Goal: Information Seeking & Learning: Learn about a topic

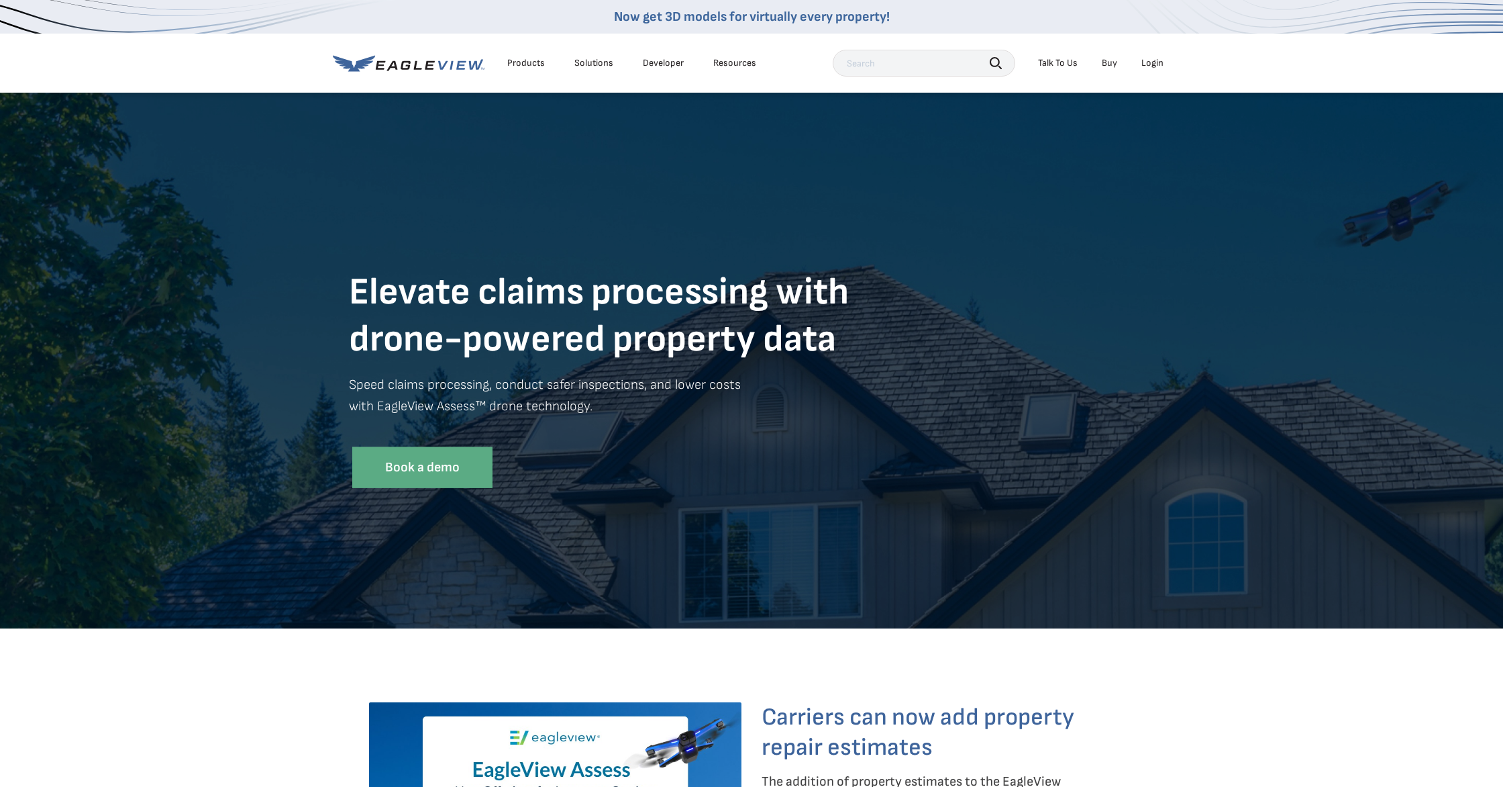
click at [1117, 67] on link "Buy" at bounding box center [1109, 63] width 15 height 12
click at [542, 58] on div "Products" at bounding box center [526, 63] width 38 height 12
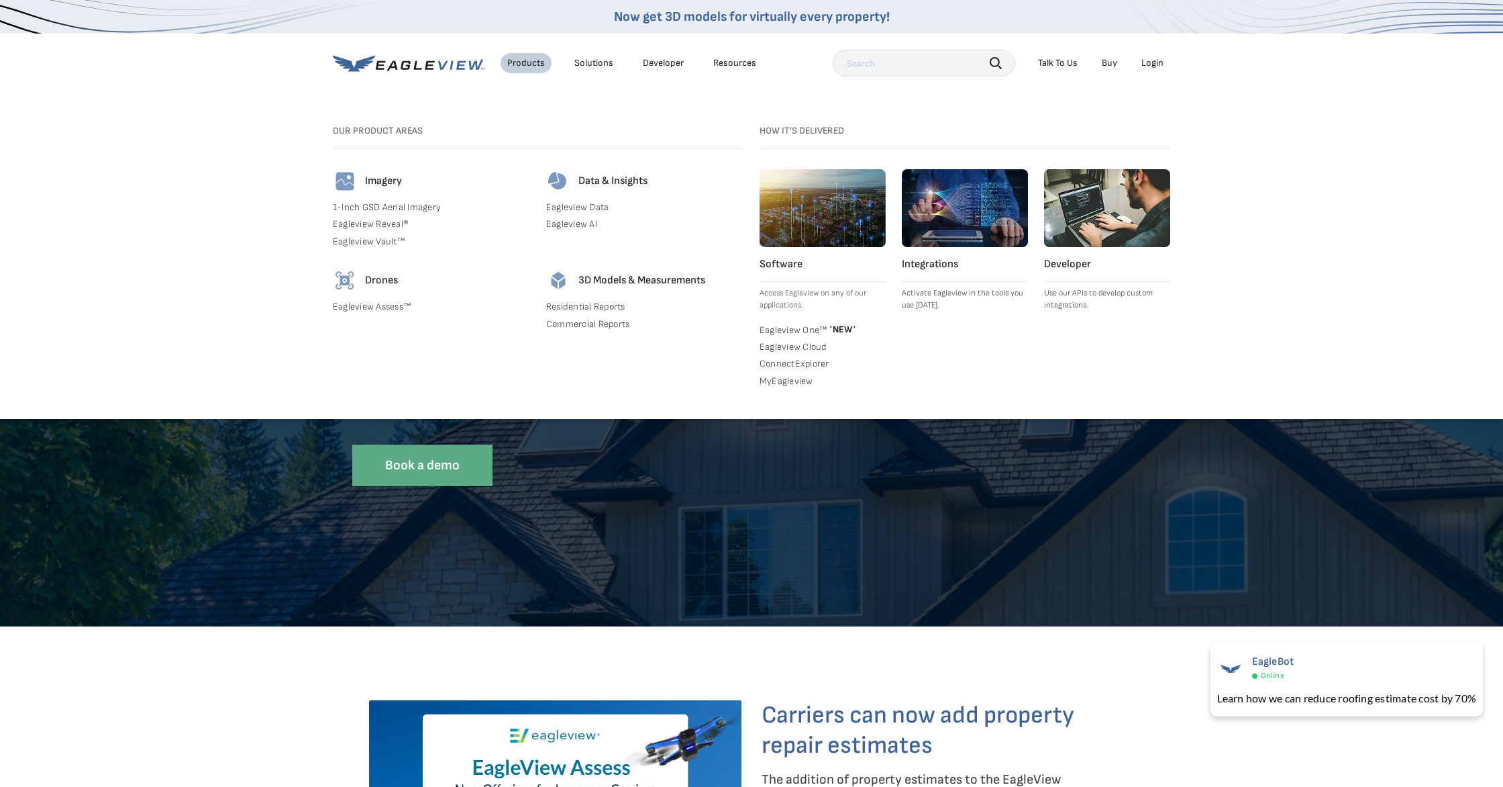
drag, startPoint x: 361, startPoint y: 286, endPoint x: 340, endPoint y: 283, distance: 21.0
click at [354, 285] on div "Drones" at bounding box center [431, 280] width 197 height 24
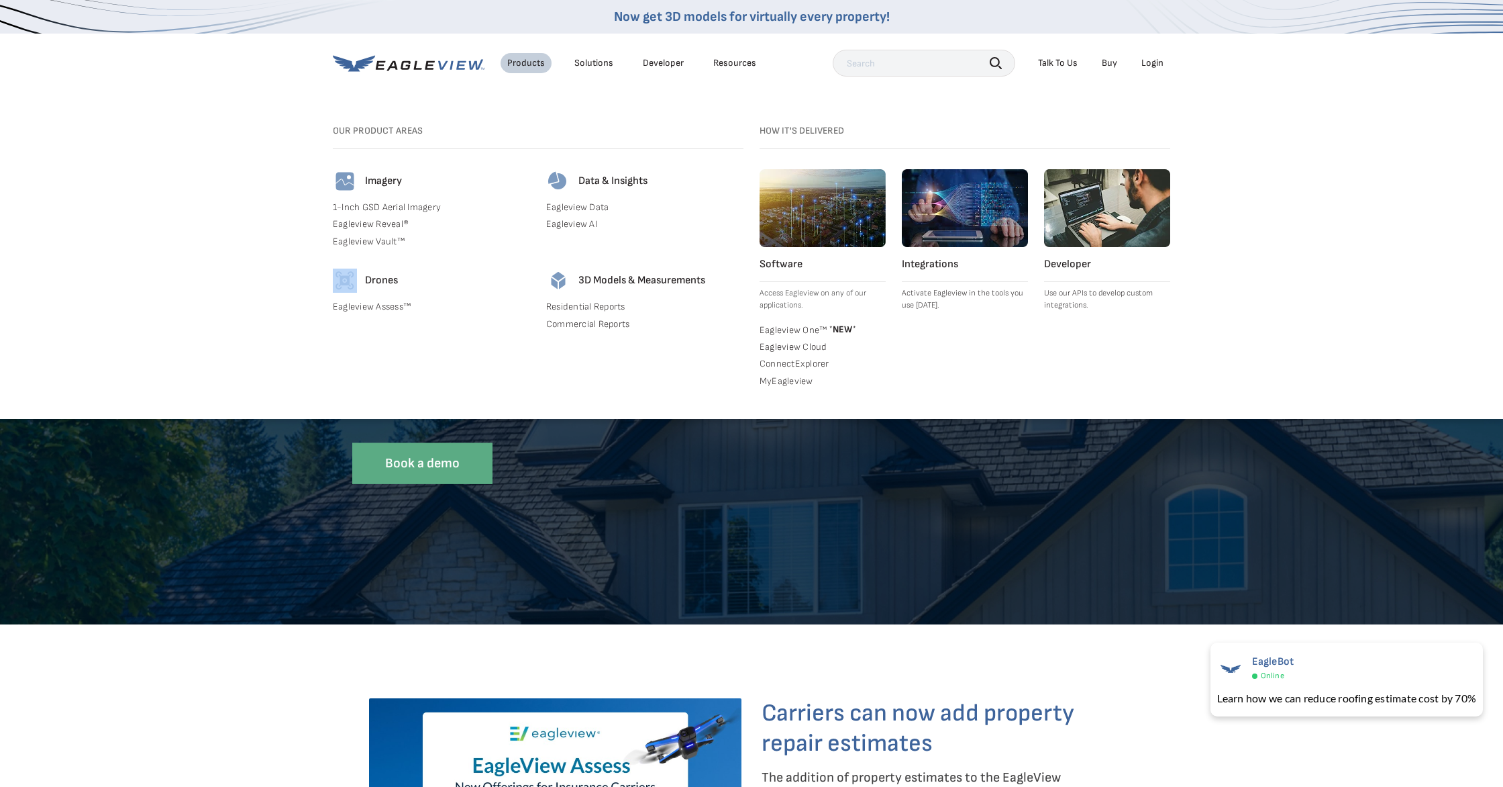
scroll to position [7, 0]
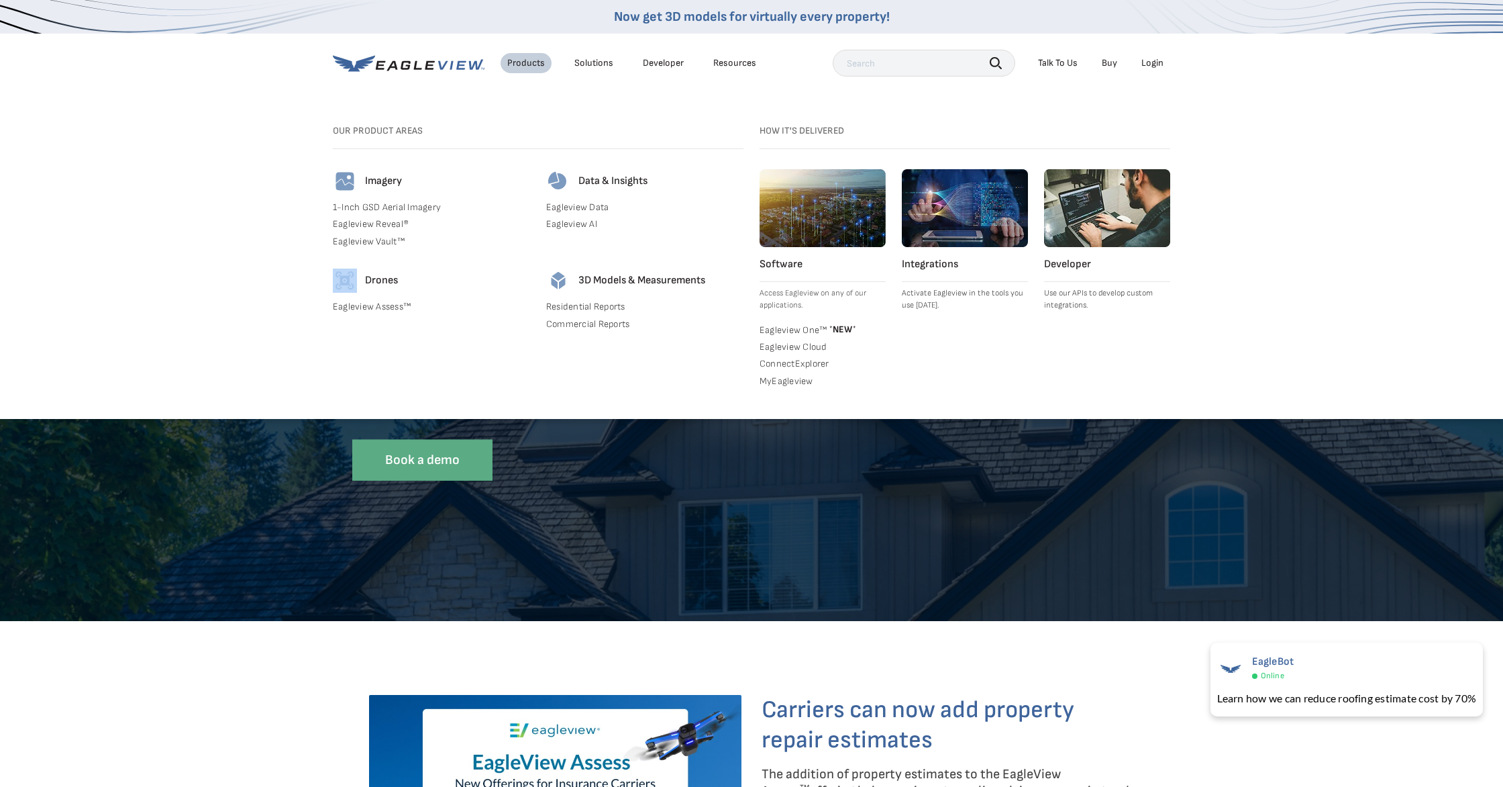
click at [341, 282] on img at bounding box center [345, 280] width 24 height 24
click at [382, 128] on h3 "Our Product Areas" at bounding box center [538, 131] width 411 height 12
click at [343, 180] on img at bounding box center [345, 181] width 24 height 24
click at [591, 62] on div "Solutions" at bounding box center [594, 63] width 39 height 12
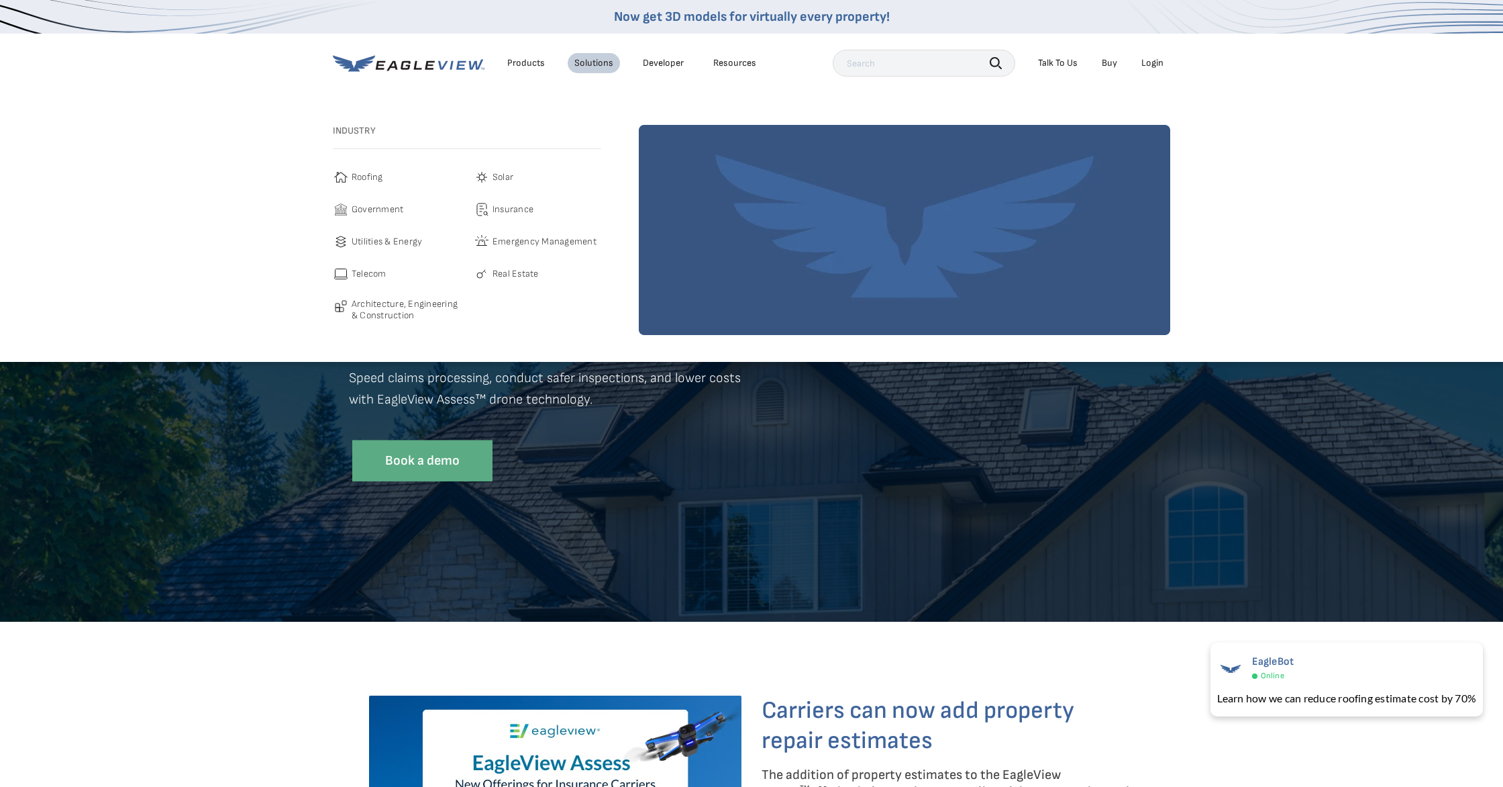
drag, startPoint x: 521, startPoint y: 59, endPoint x: 520, endPoint y: 72, distance: 12.8
click at [521, 59] on div "Products" at bounding box center [526, 63] width 38 height 12
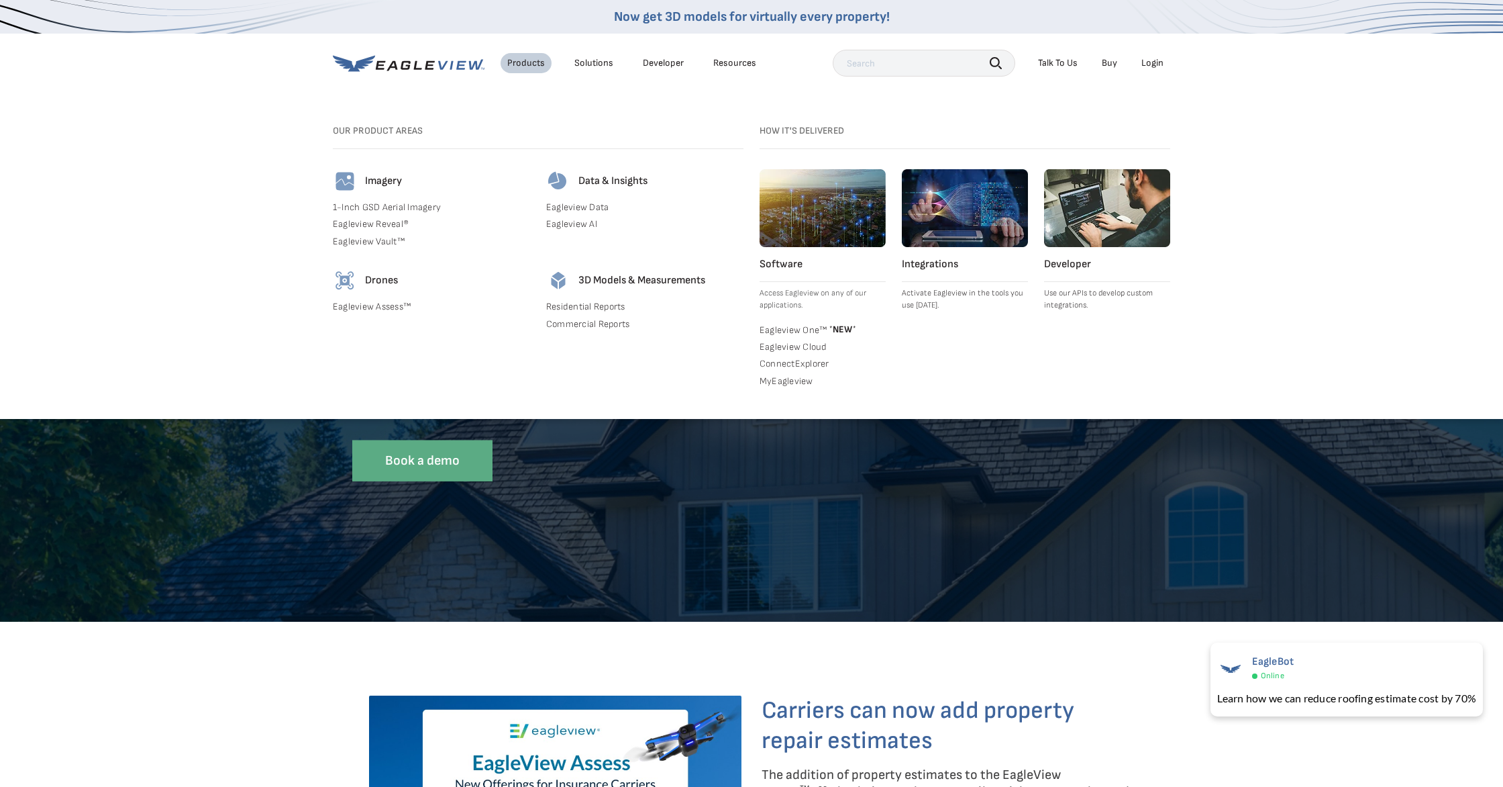
click at [1038, 220] on div "Software Access Eagleview on any of our applications. Eagleview One™ * NEW * In…" at bounding box center [965, 281] width 411 height 224
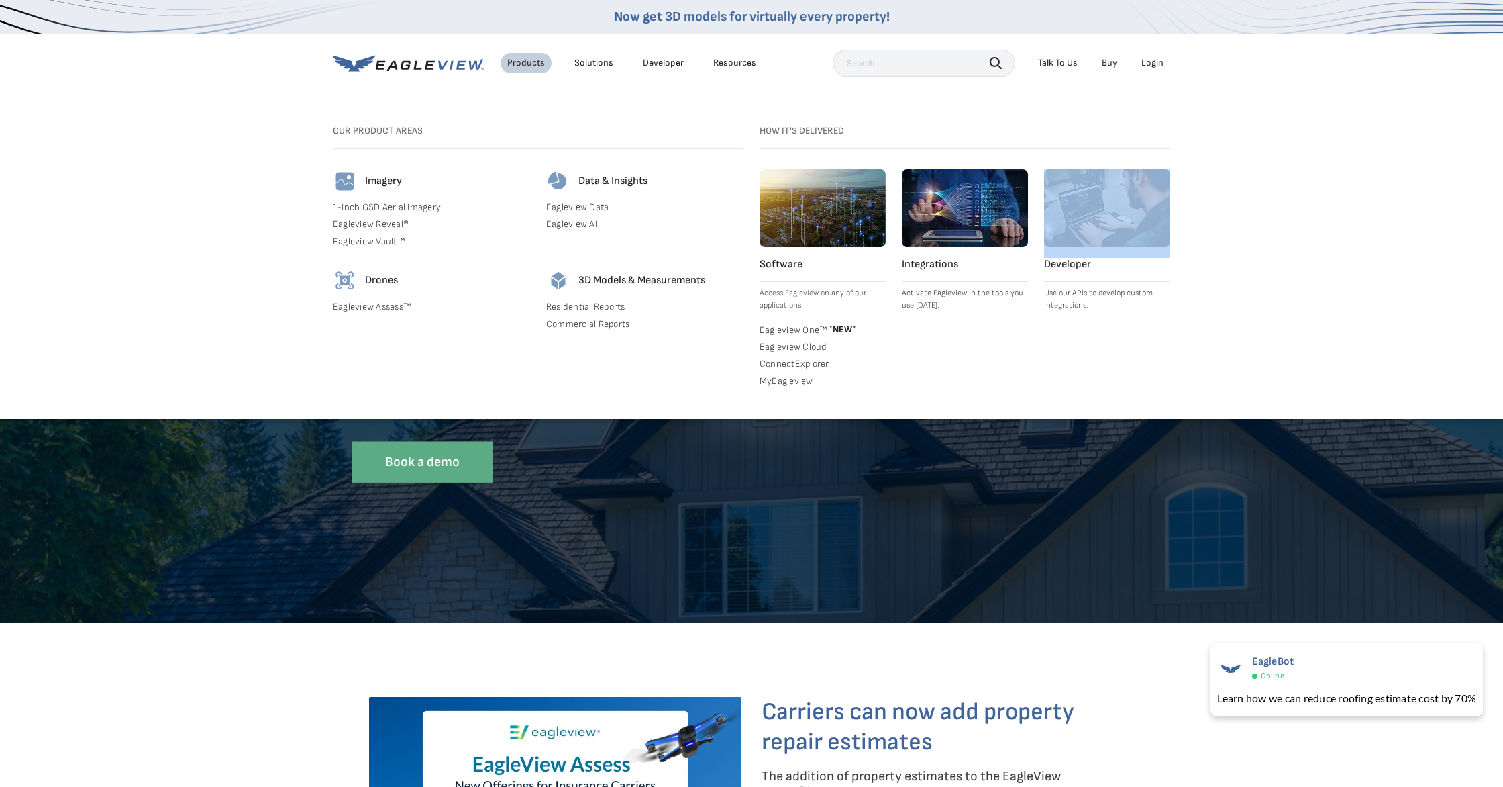
drag, startPoint x: 1038, startPoint y: 220, endPoint x: 1024, endPoint y: 274, distance: 55.5
click at [1038, 221] on div "Software Access Eagleview on any of our applications. Eagleview One™ * NEW * In…" at bounding box center [965, 281] width 411 height 224
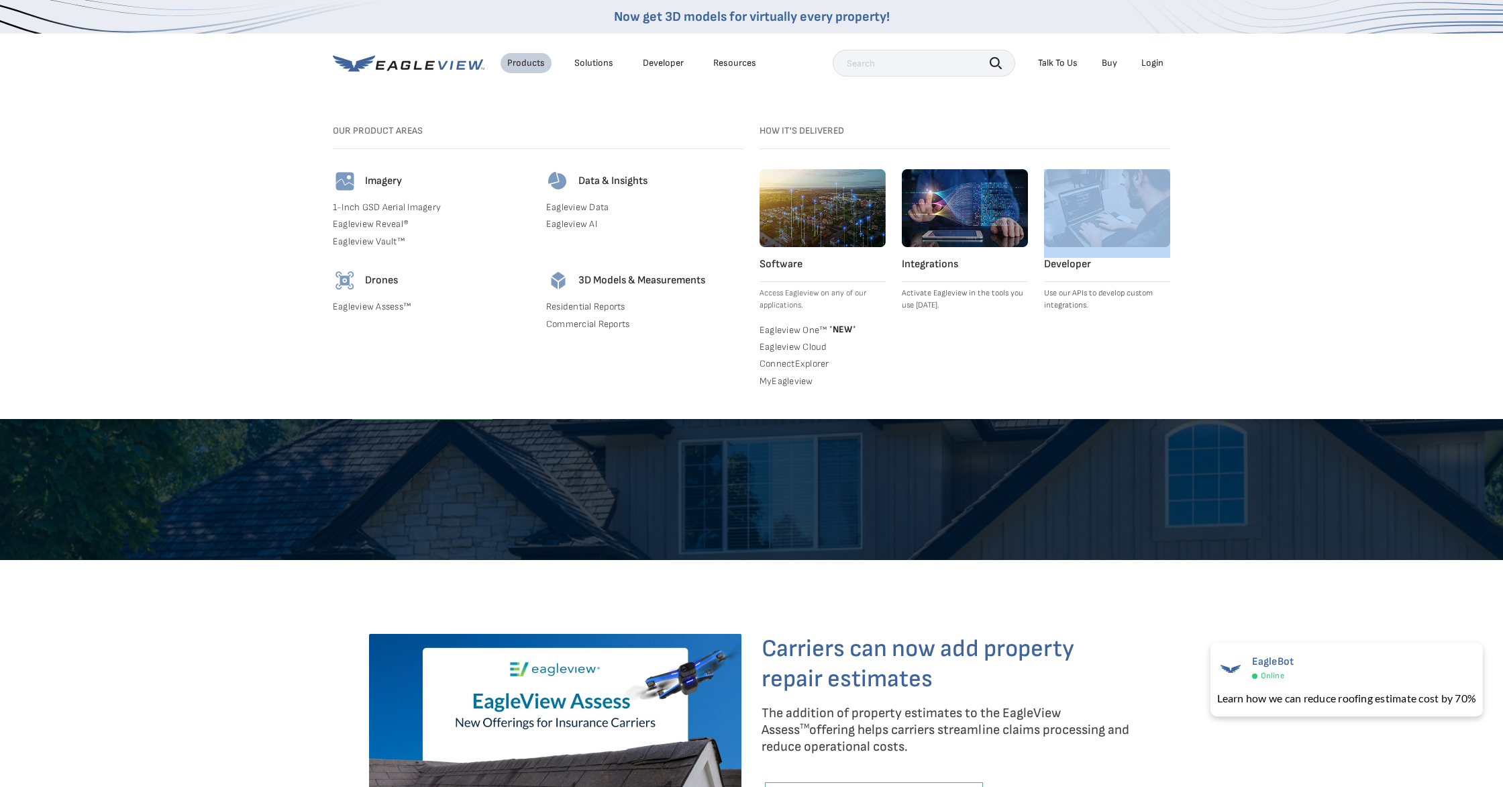
scroll to position [119, 0]
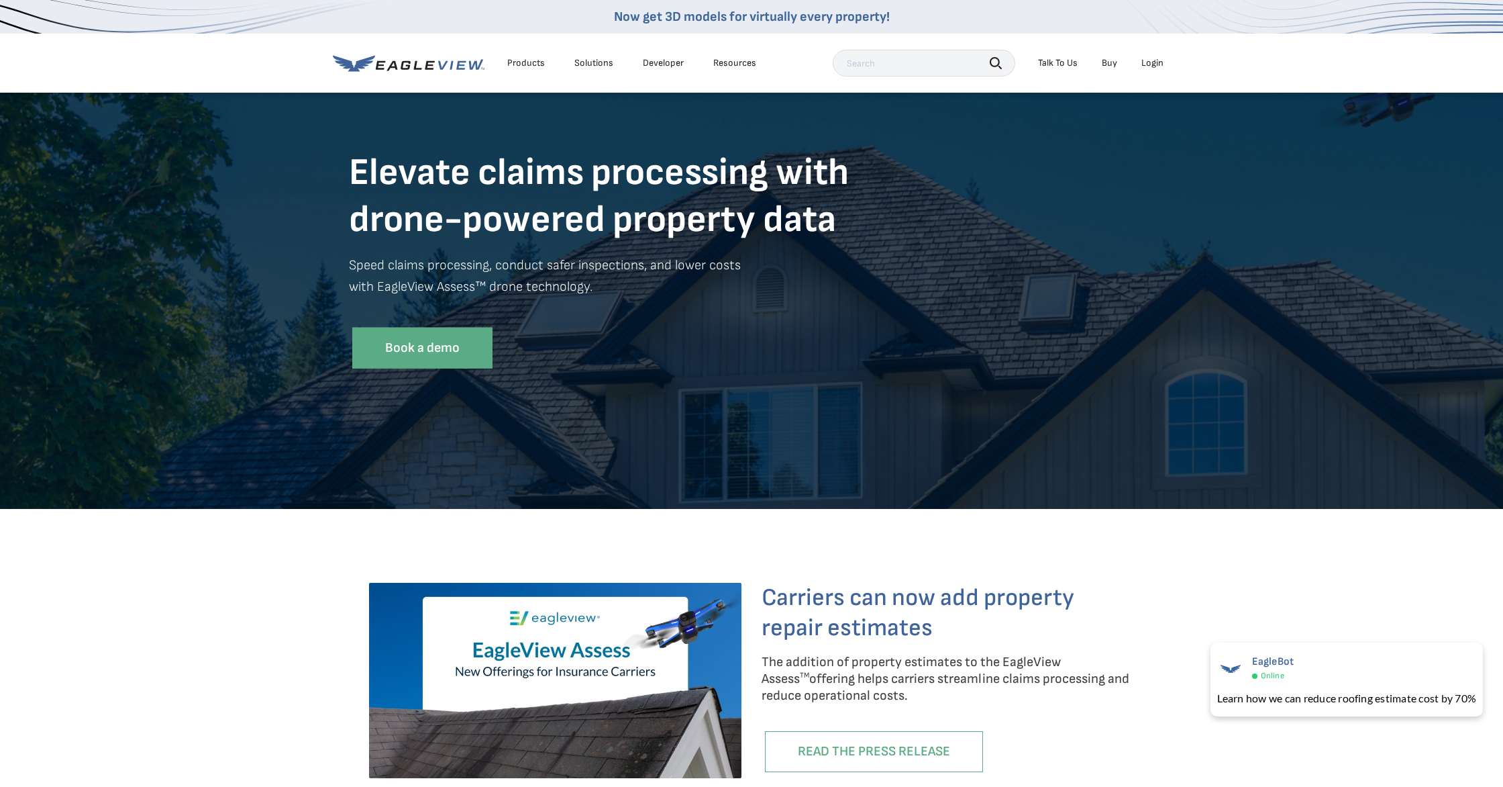
click at [532, 65] on div "Products" at bounding box center [526, 63] width 38 height 12
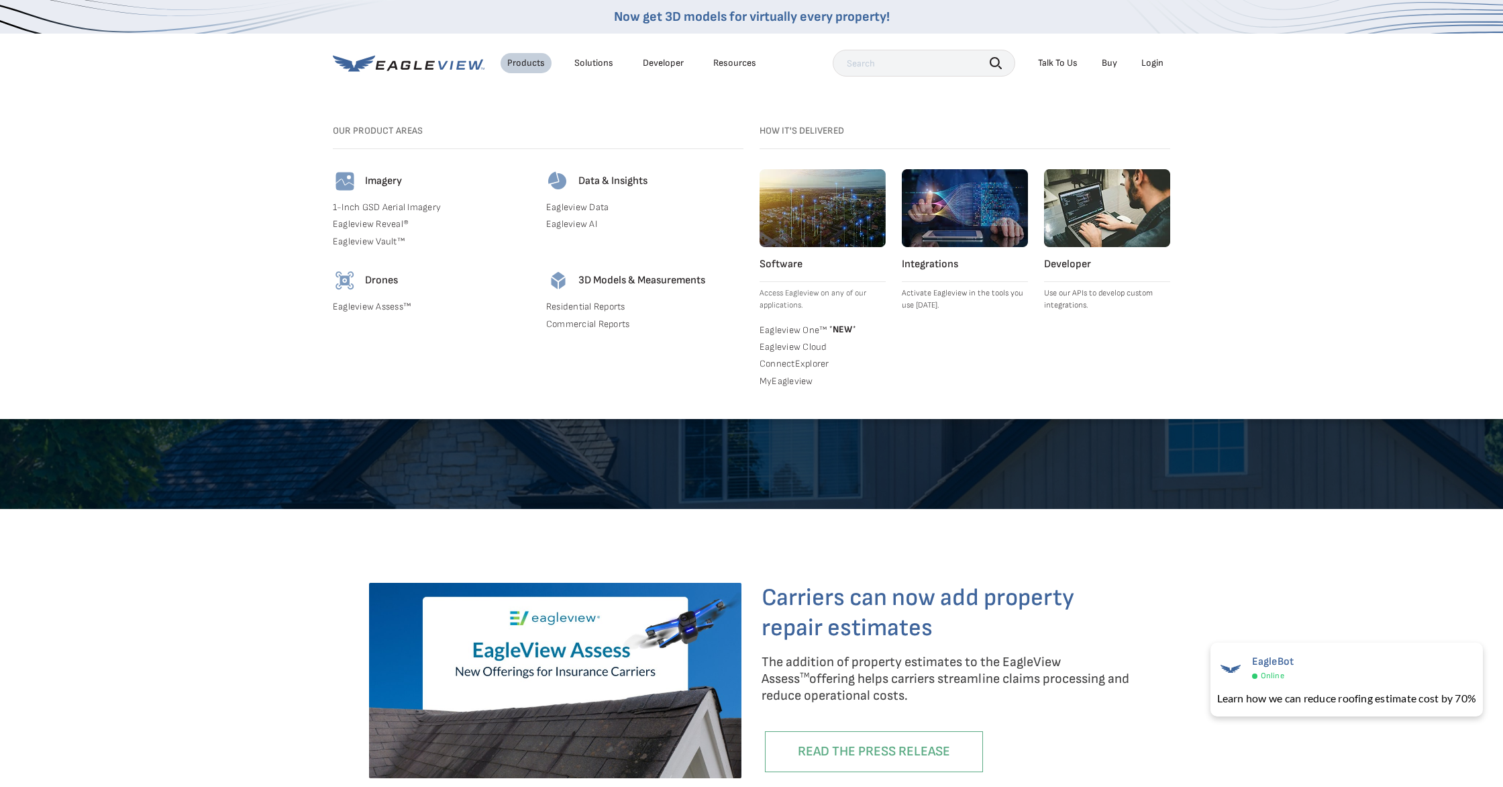
drag, startPoint x: 379, startPoint y: 189, endPoint x: 361, endPoint y: 210, distance: 27.6
click at [379, 189] on div "Imagery" at bounding box center [431, 181] width 197 height 24
click at [369, 229] on link "Eagleview Reveal®" at bounding box center [431, 224] width 197 height 12
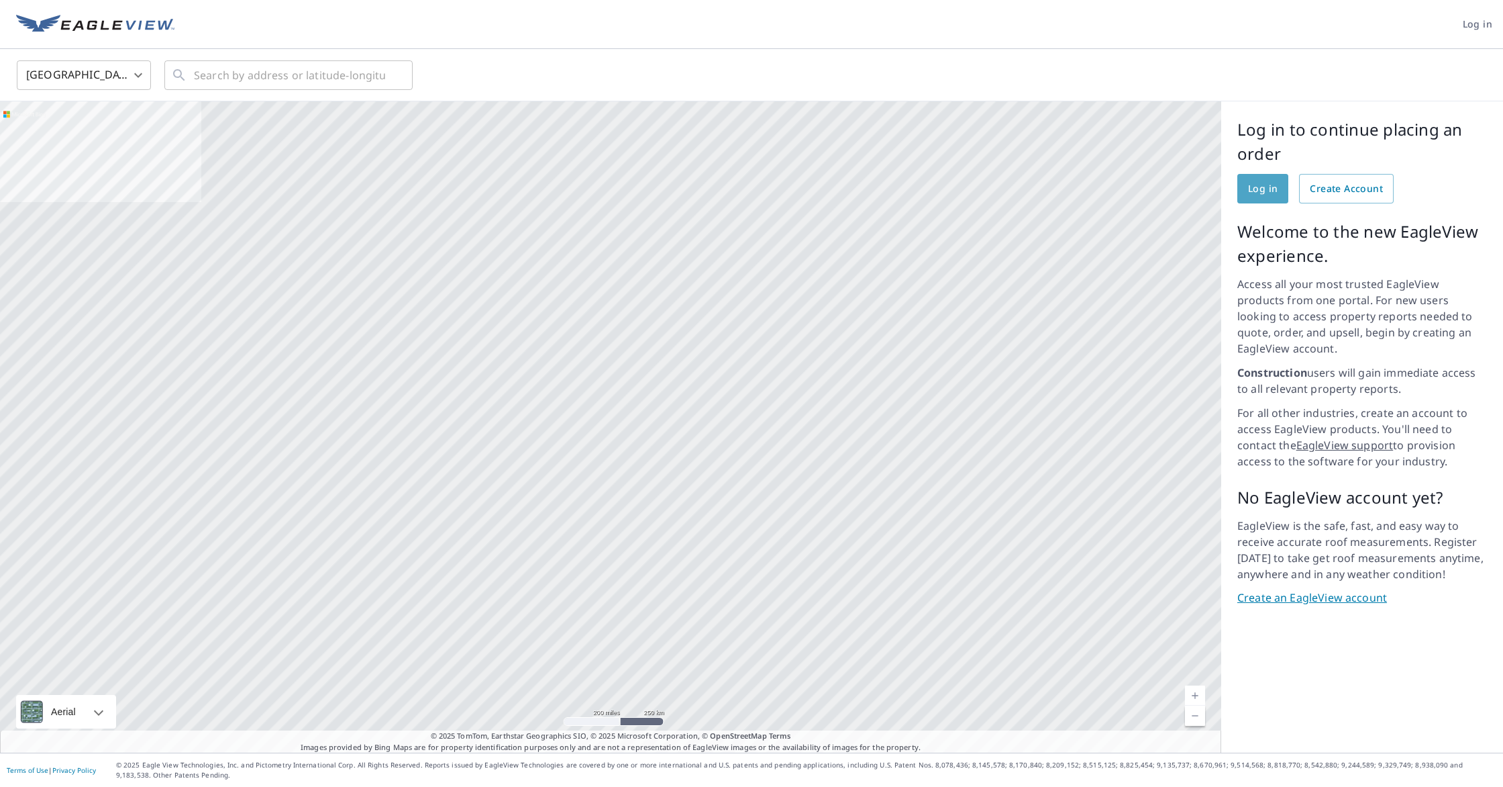
click at [1259, 175] on link "Log in" at bounding box center [1263, 189] width 51 height 30
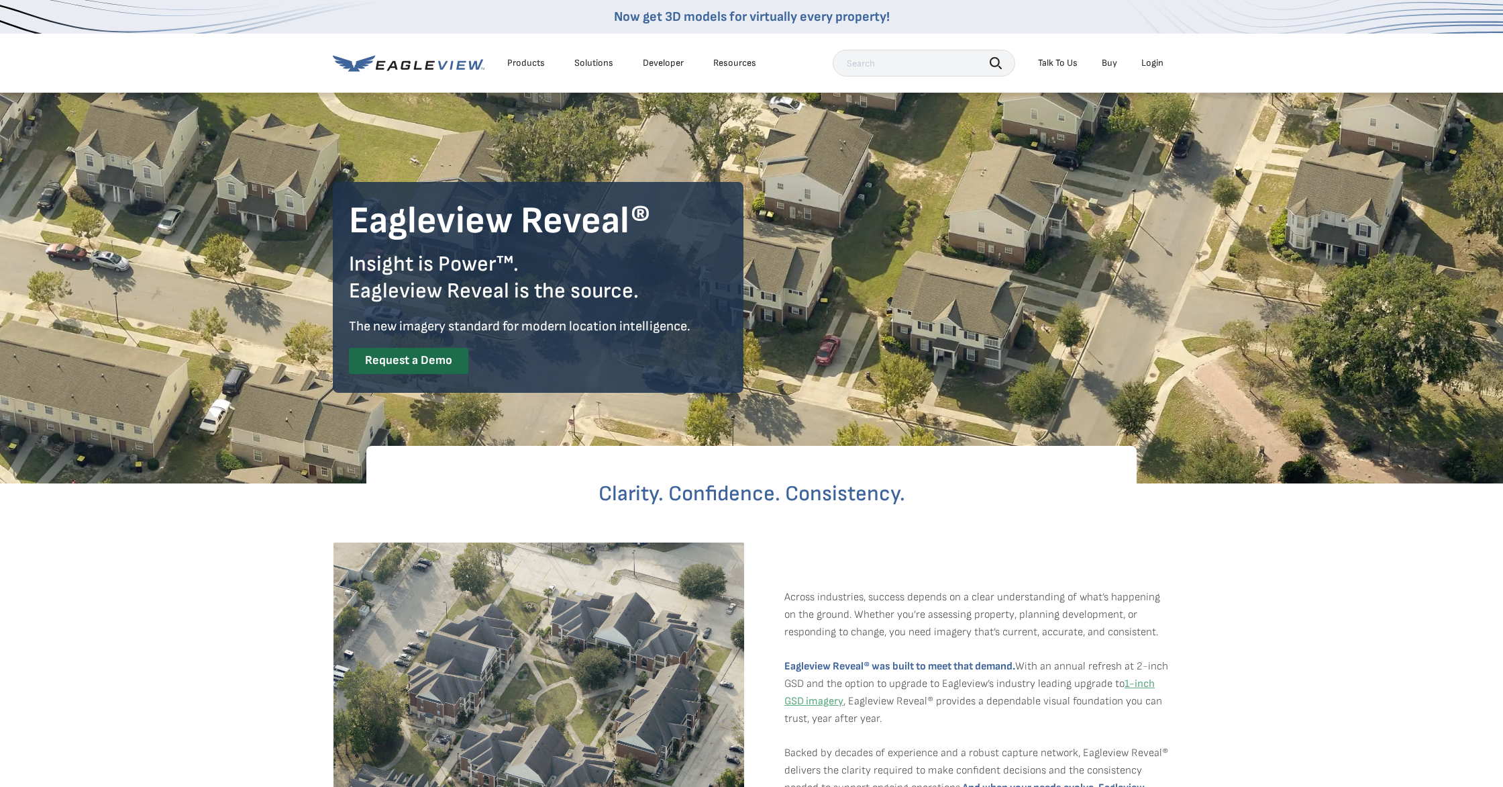
click at [518, 62] on div "Products" at bounding box center [526, 63] width 38 height 12
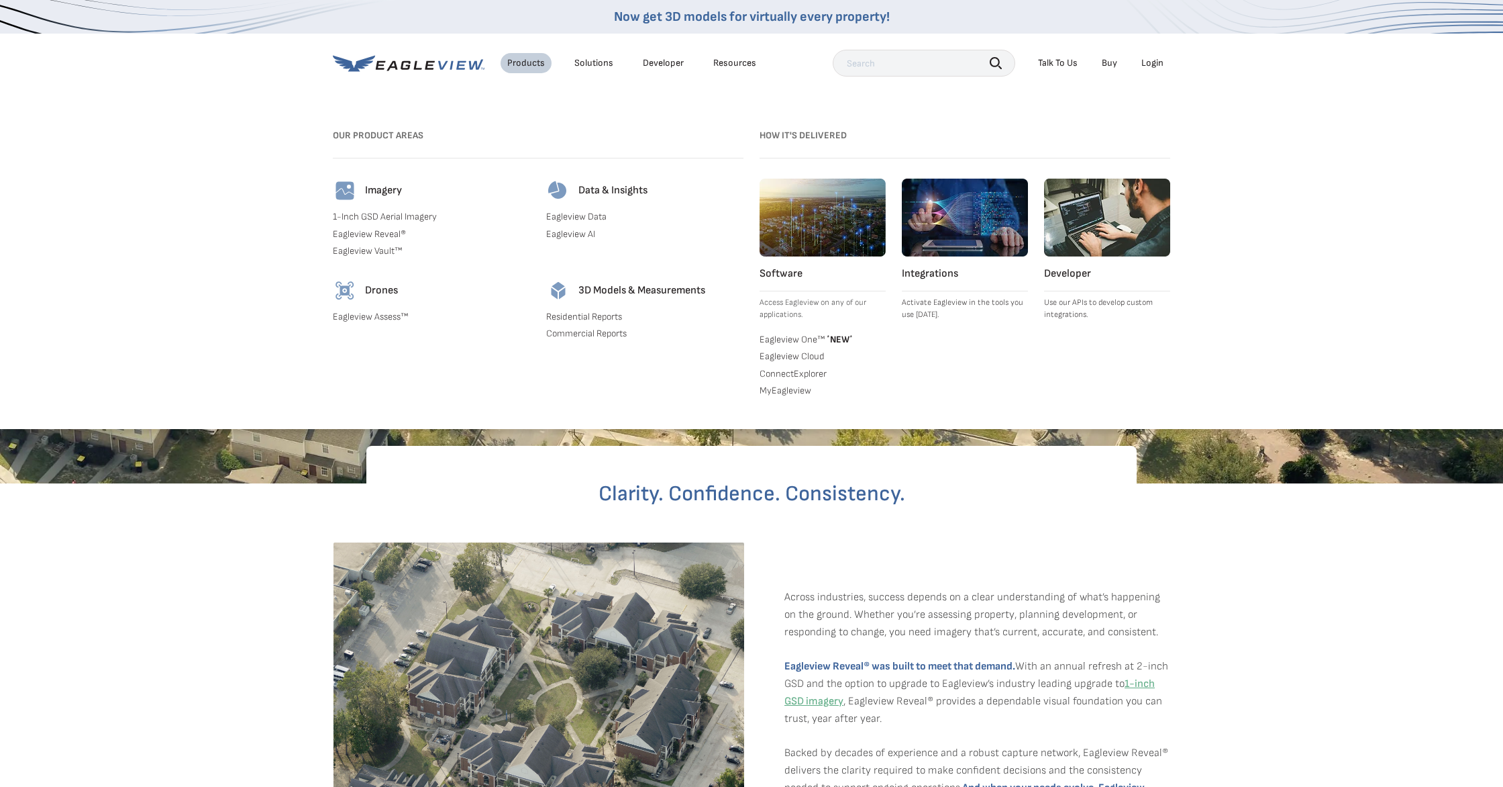
click at [368, 319] on link "Eagleview Assess™" at bounding box center [431, 317] width 197 height 12
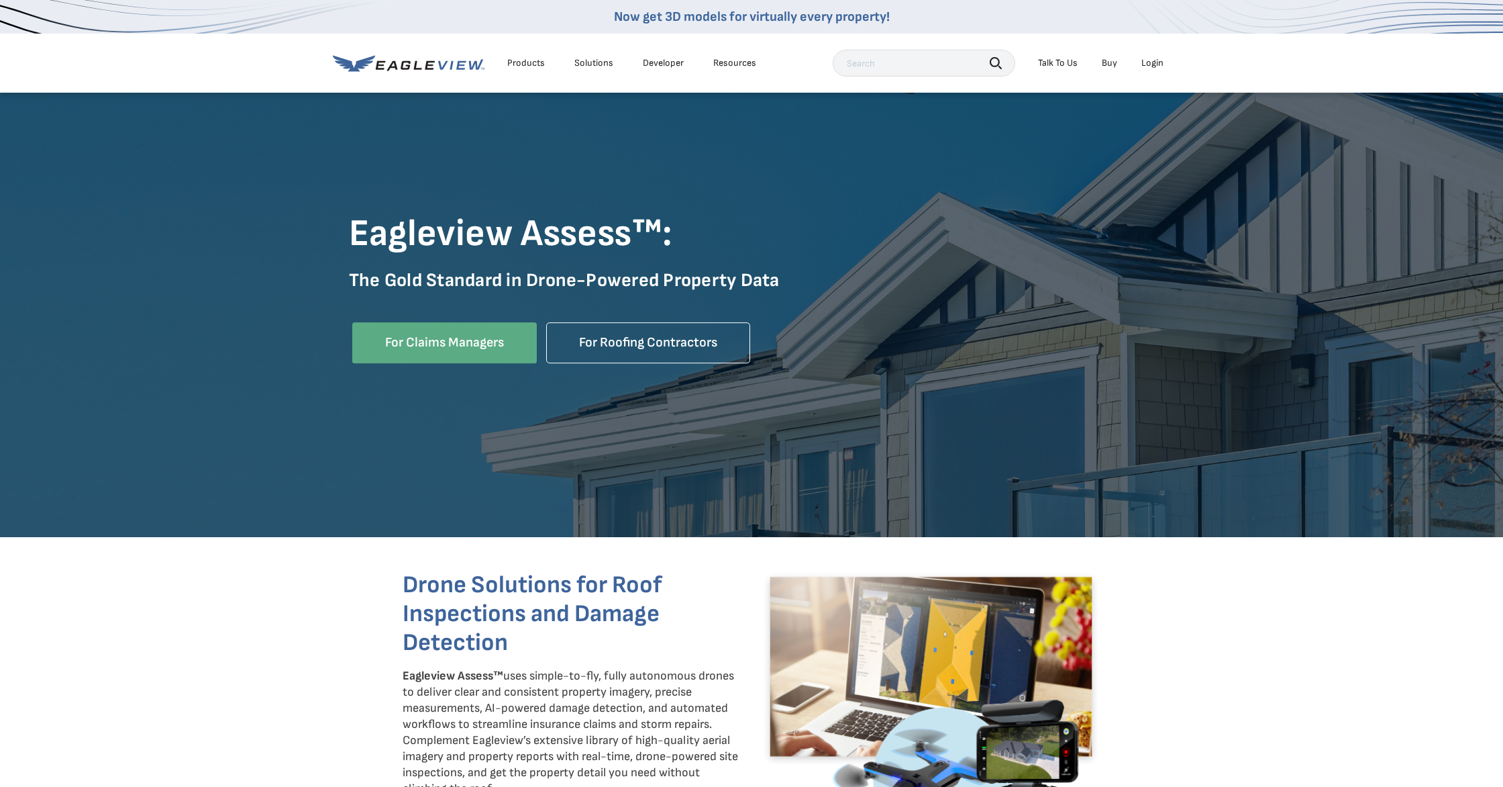
scroll to position [107, 0]
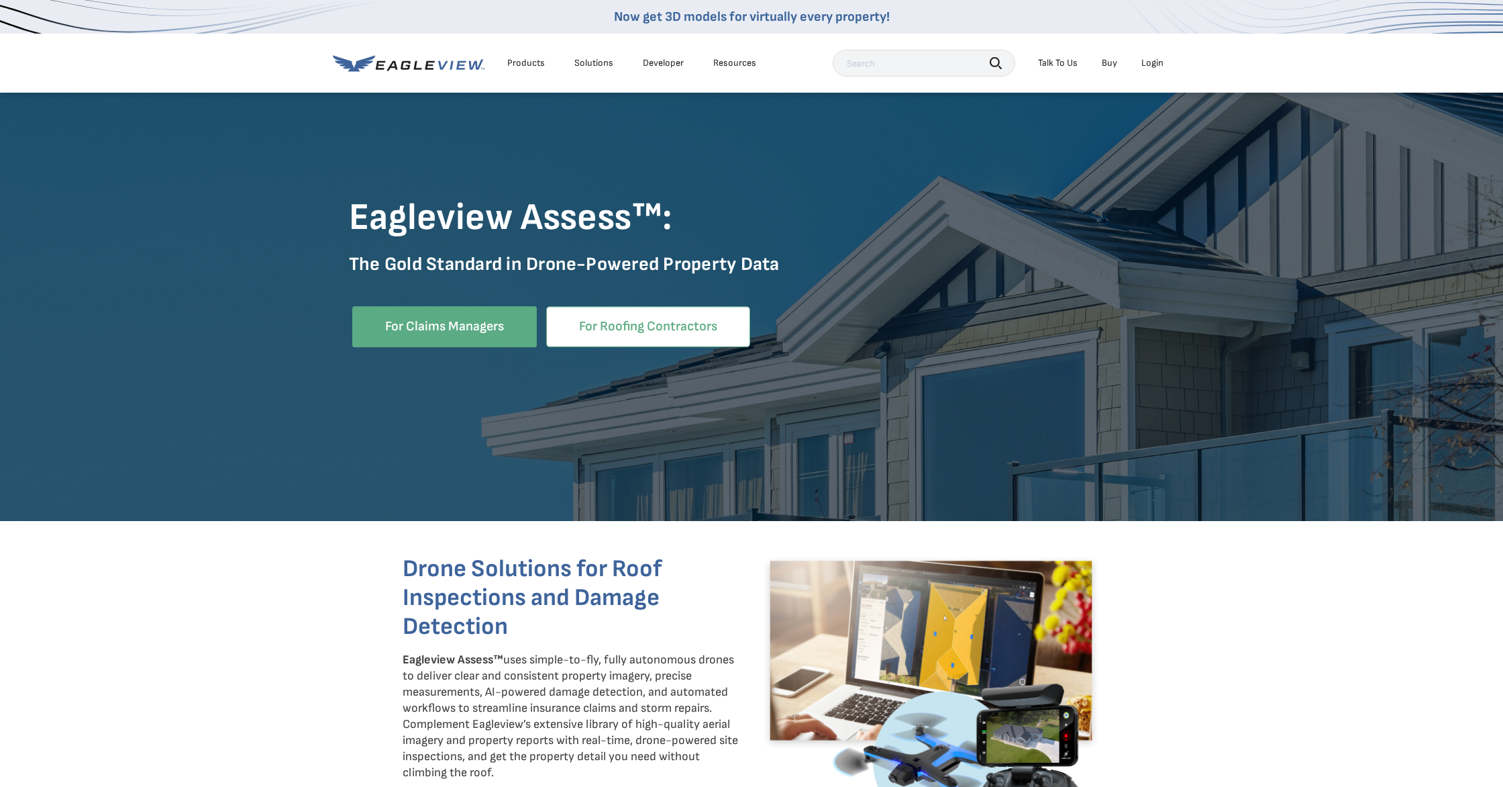
click at [648, 329] on link "For Roofing Contractors" at bounding box center [648, 326] width 204 height 41
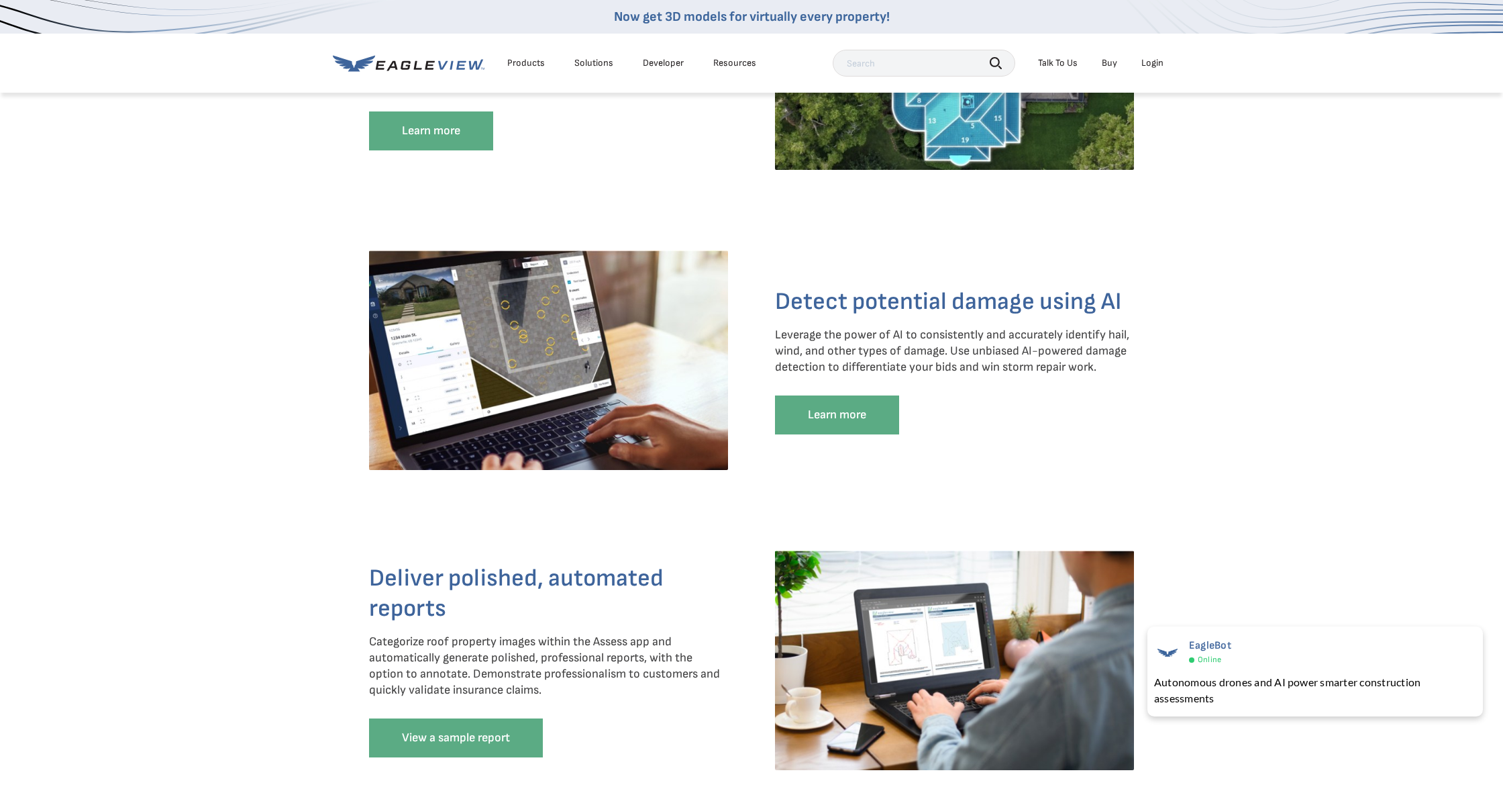
scroll to position [1812, 0]
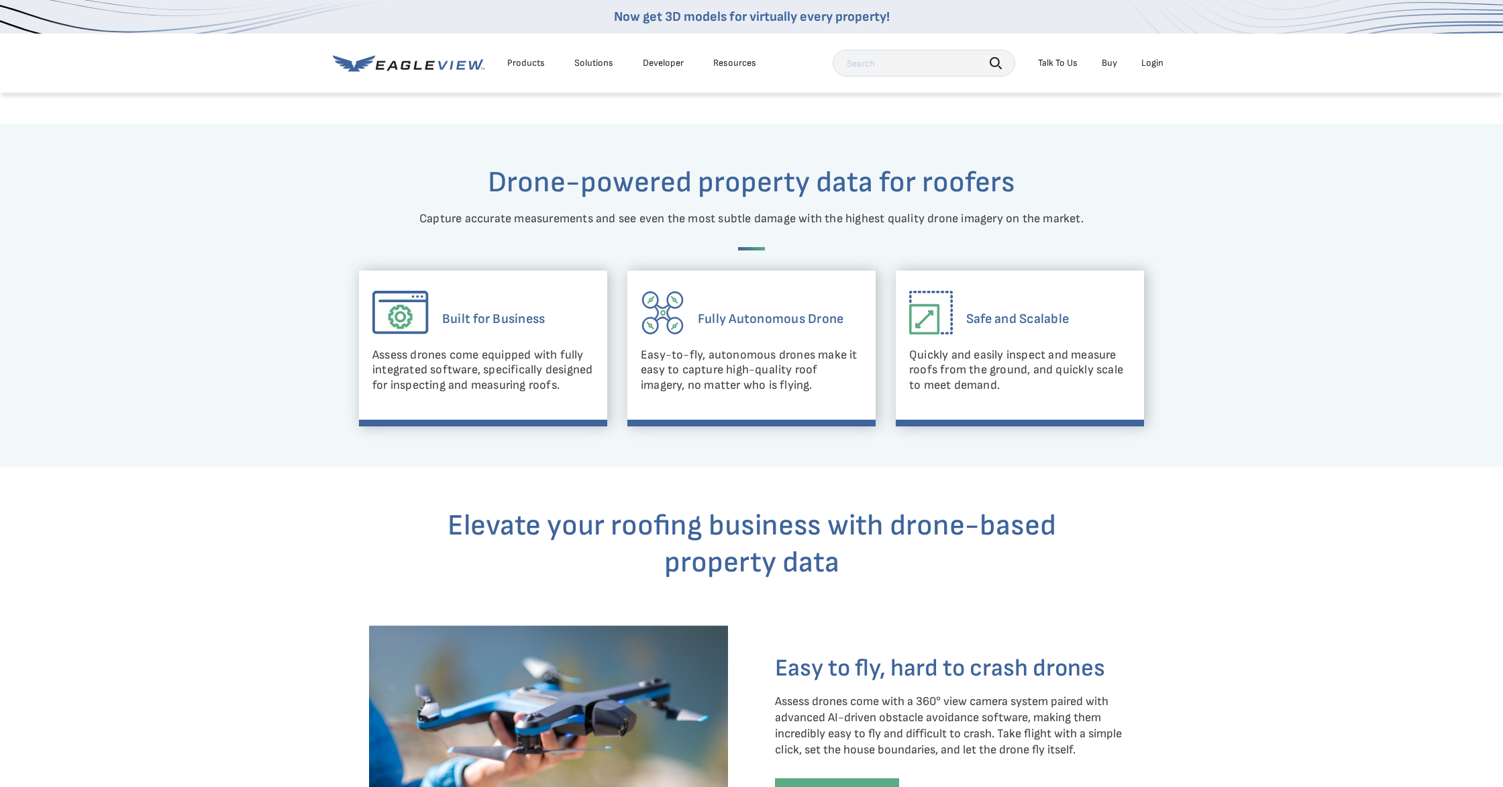
scroll to position [650, 0]
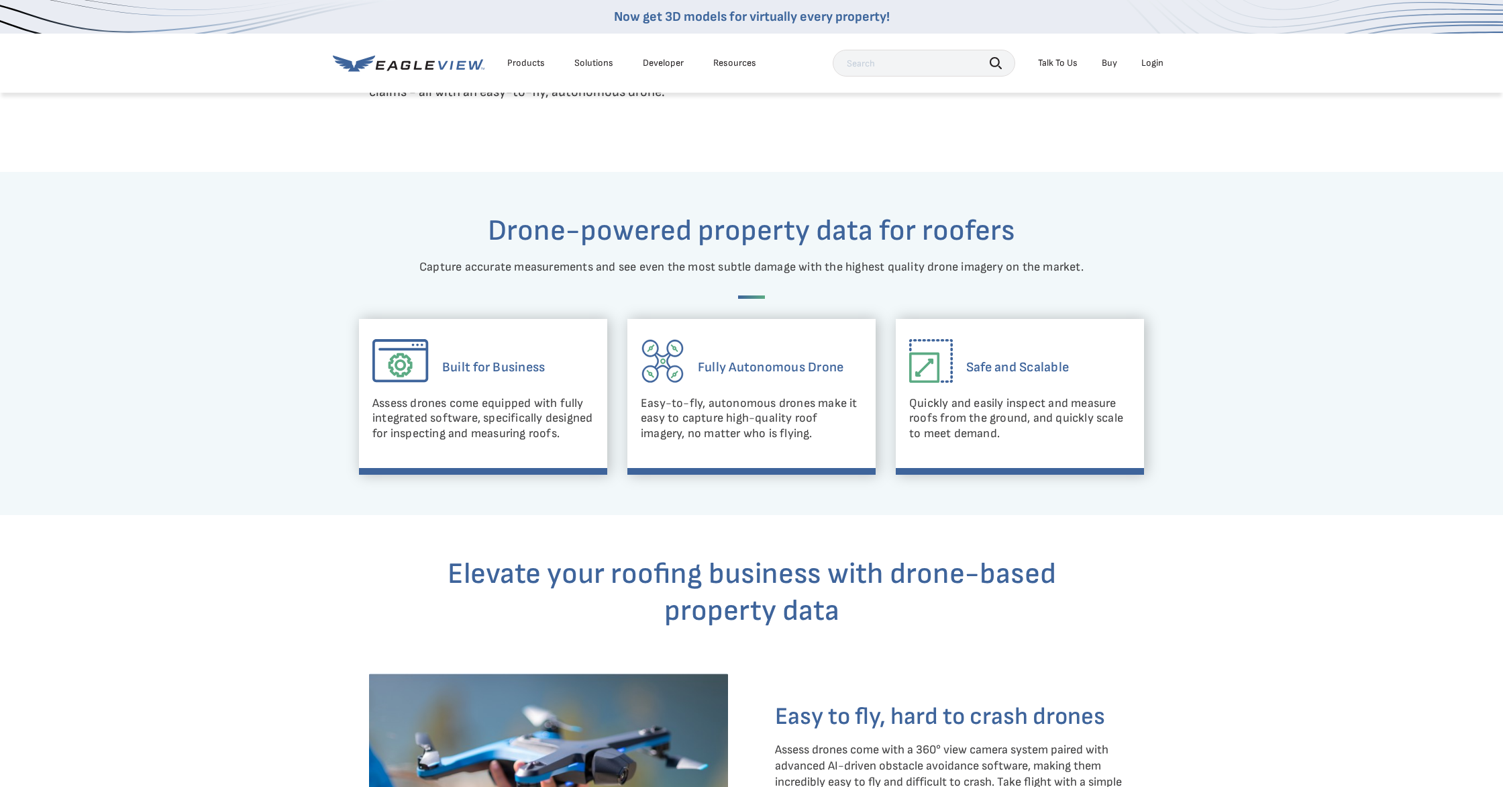
click at [743, 369] on h6 "Fully Autonomous Drone" at bounding box center [771, 367] width 146 height 57
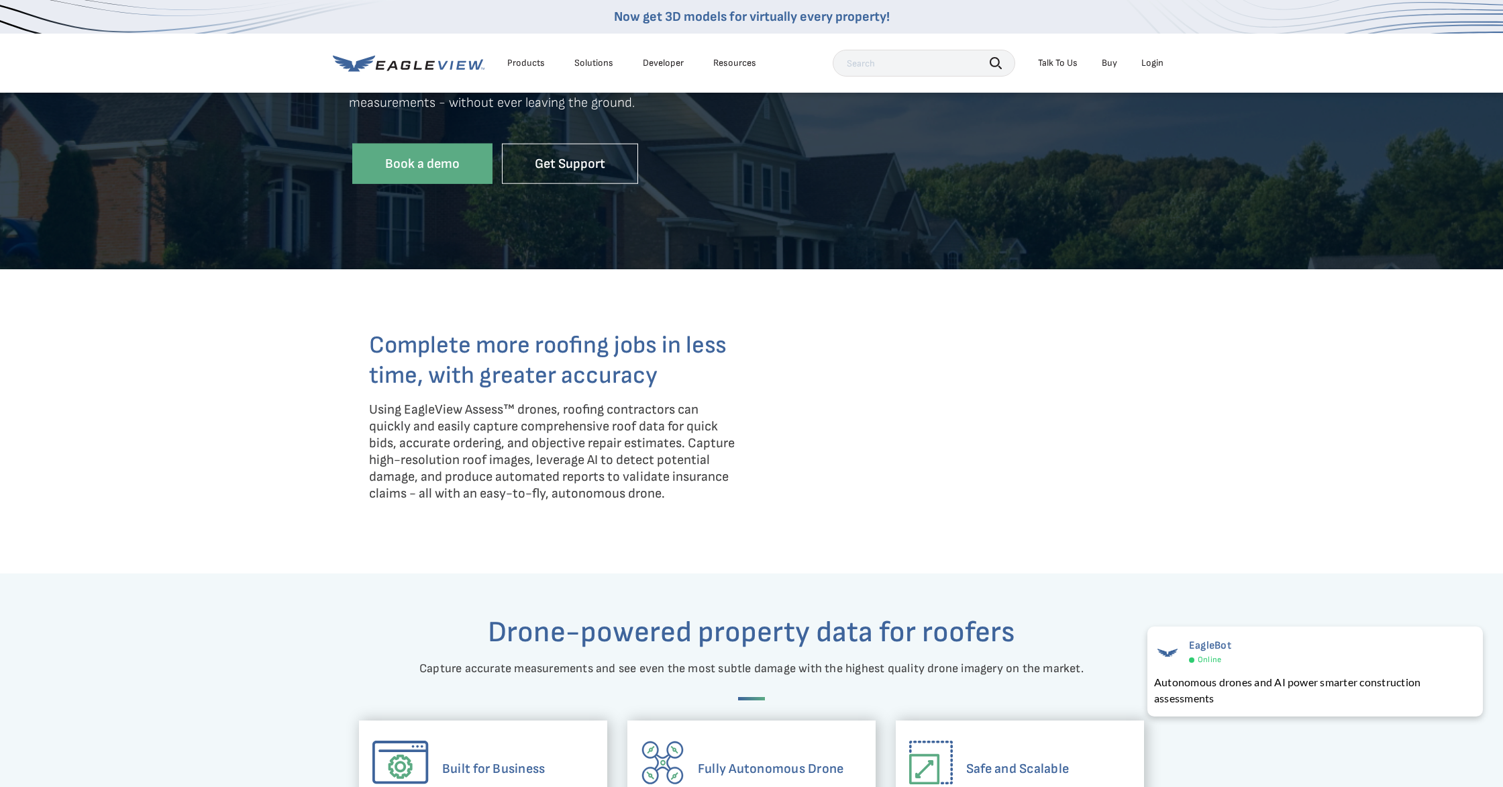
scroll to position [431, 0]
